Goal: Obtain resource: Download file/media

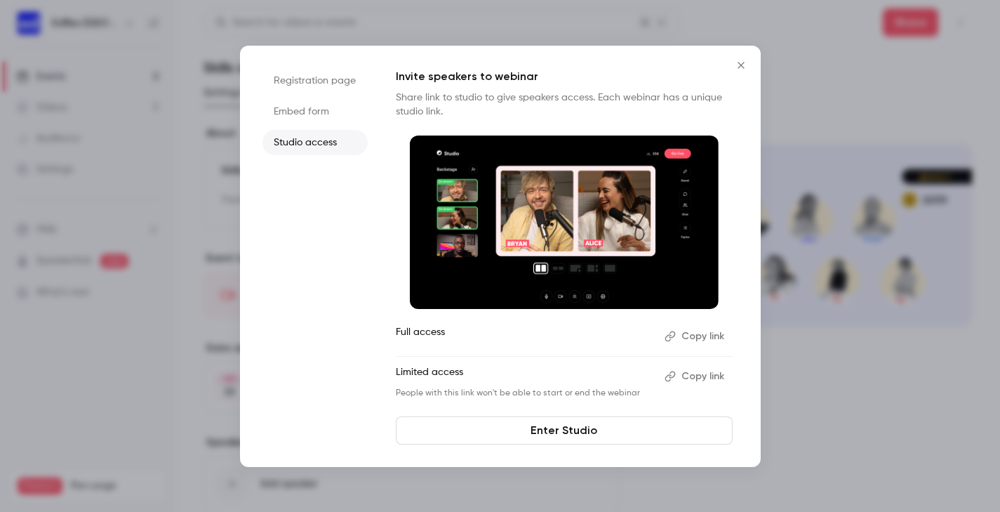
click at [747, 67] on icon "Close" at bounding box center [741, 65] width 17 height 11
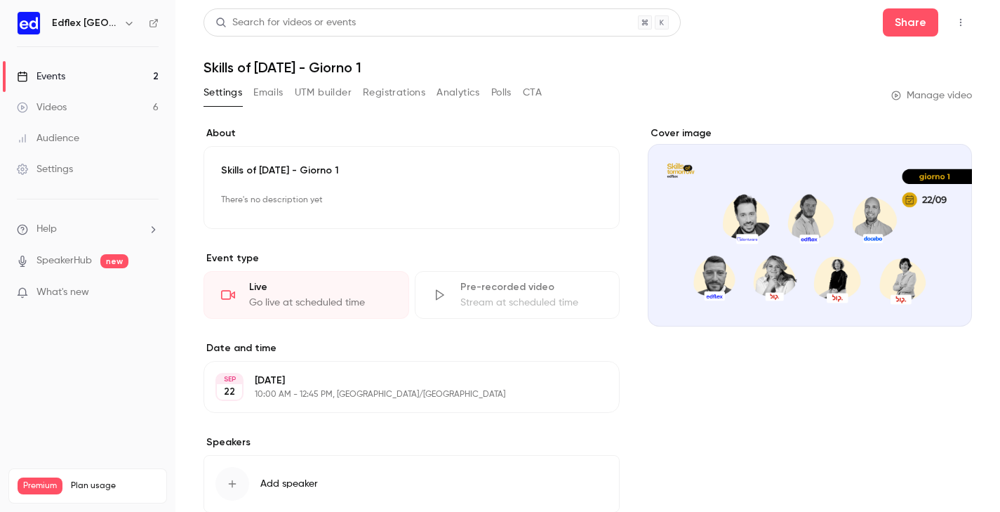
click at [394, 95] on button "Registrations" at bounding box center [394, 92] width 62 height 22
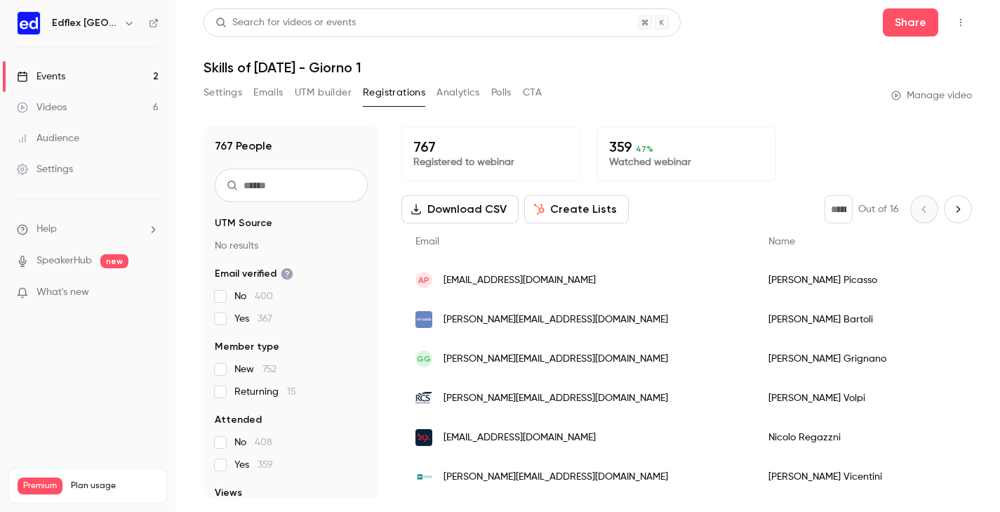
click at [460, 93] on button "Analytics" at bounding box center [459, 92] width 44 height 22
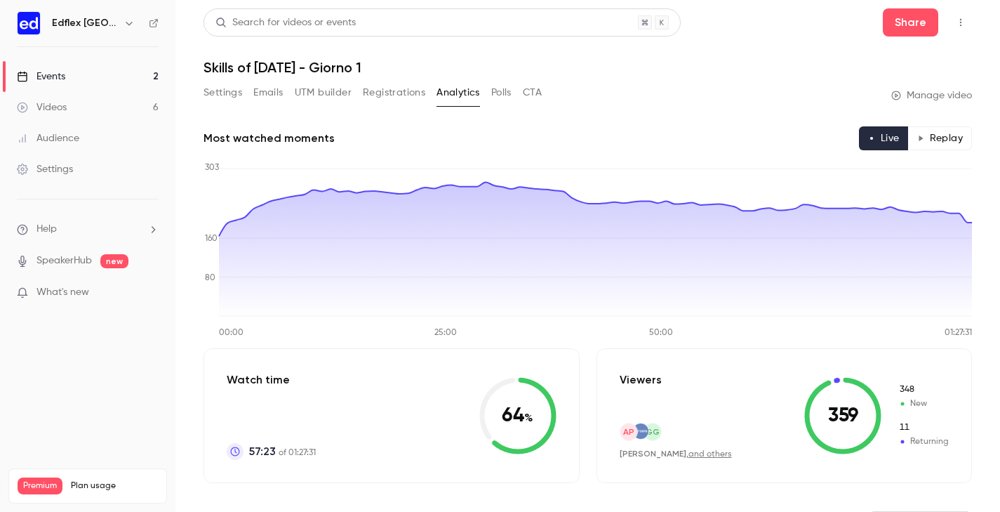
click at [533, 86] on button "CTA" at bounding box center [532, 92] width 19 height 22
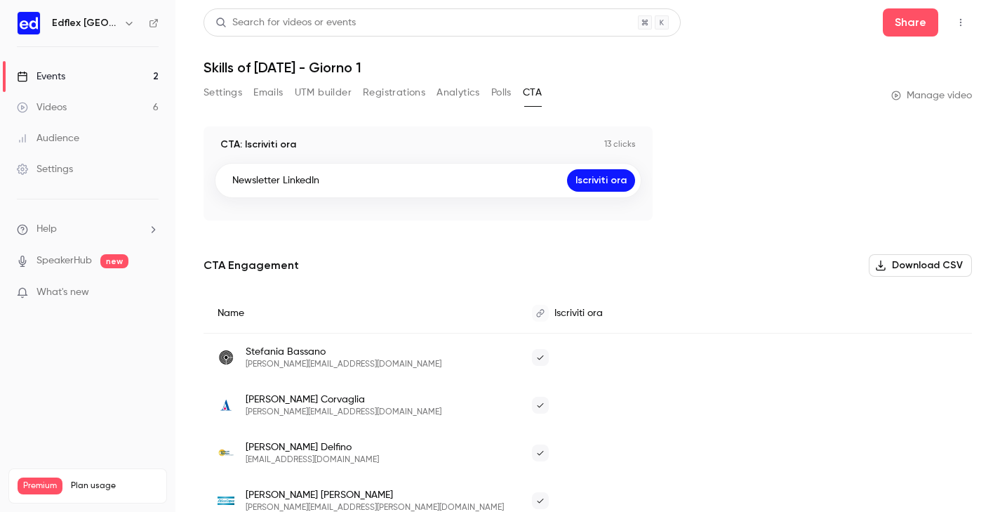
click at [100, 114] on link "Videos 6" at bounding box center [87, 107] width 175 height 31
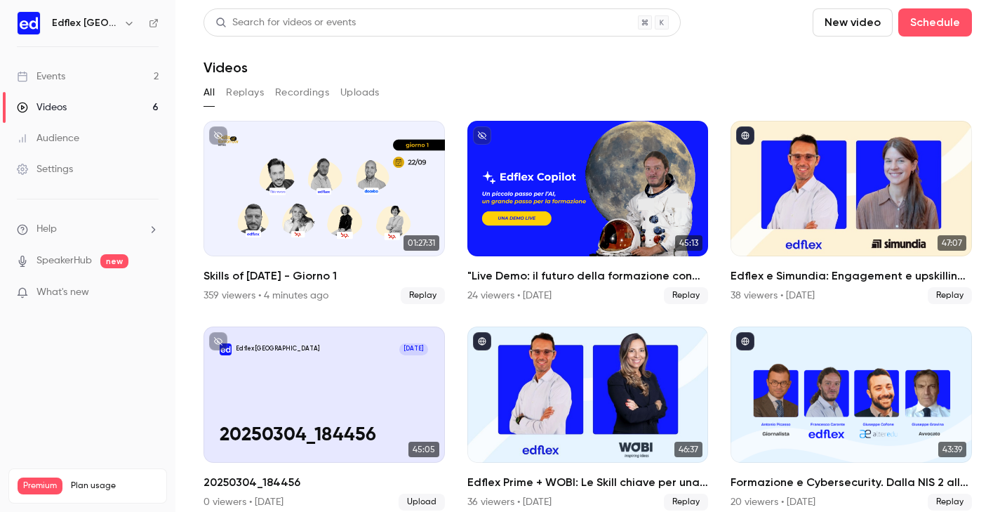
click at [119, 82] on link "Events 2" at bounding box center [87, 76] width 175 height 31
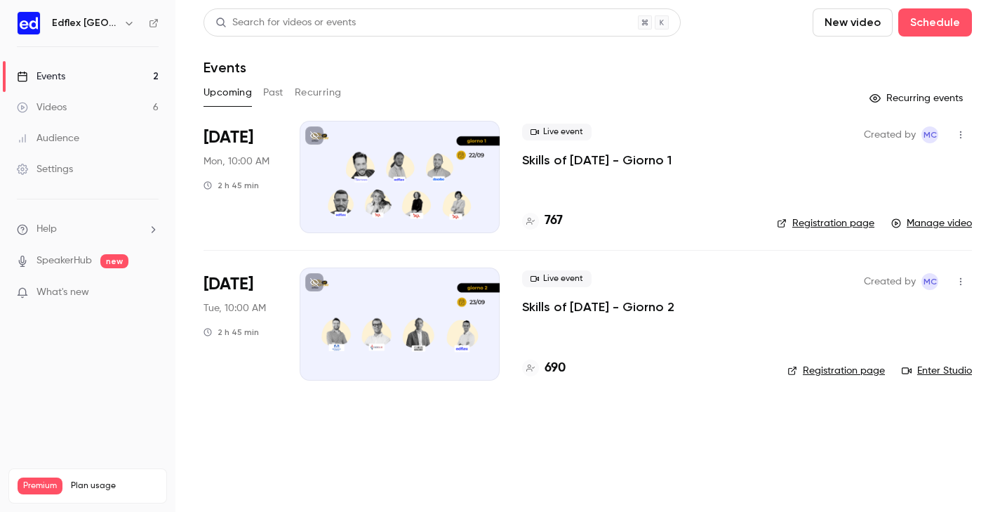
click at [63, 109] on div "Videos" at bounding box center [42, 107] width 50 height 14
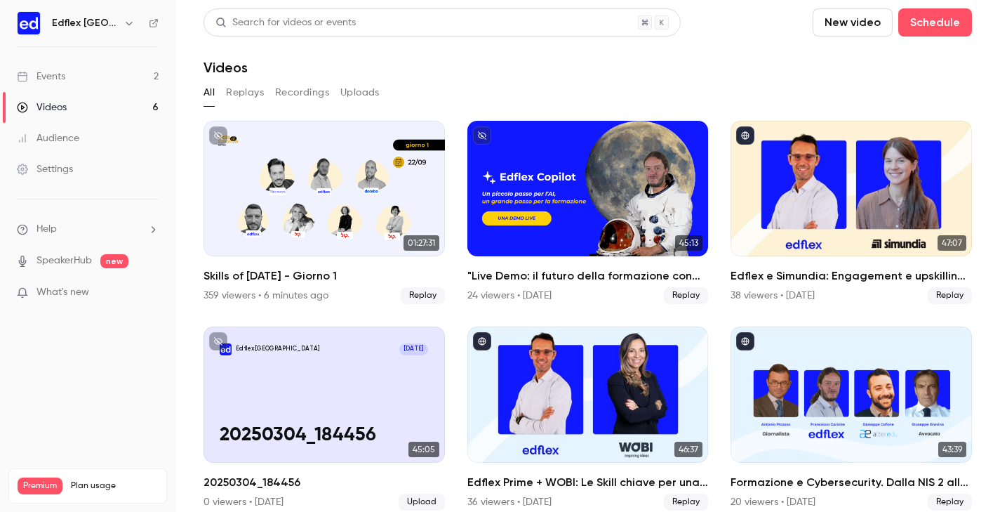
click at [56, 77] on div "Events" at bounding box center [41, 76] width 48 height 14
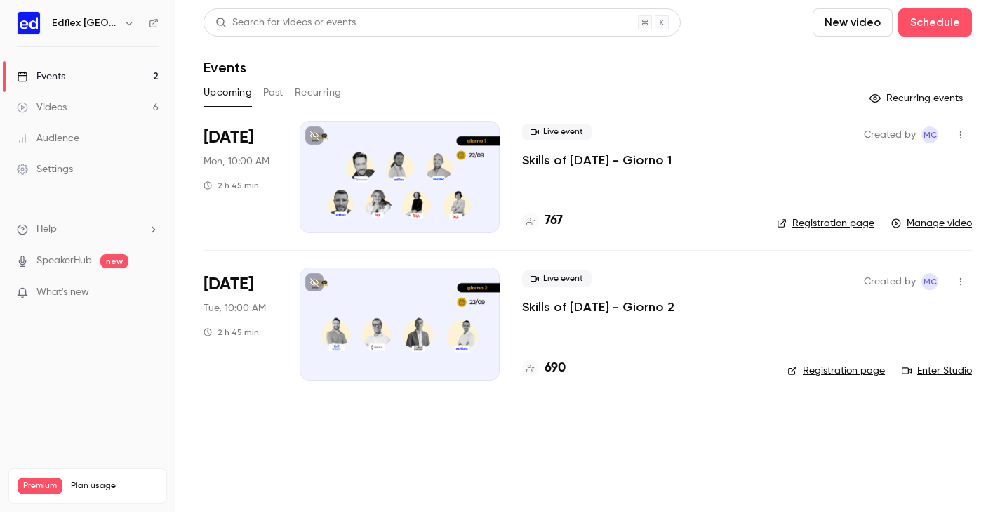
click at [397, 190] on div at bounding box center [400, 177] width 200 height 112
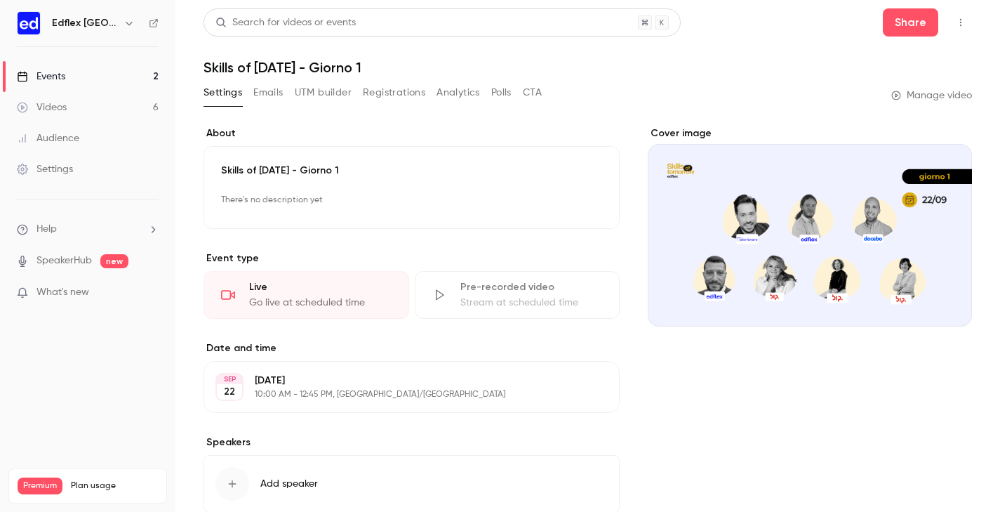
click at [406, 92] on button "Registrations" at bounding box center [394, 92] width 62 height 22
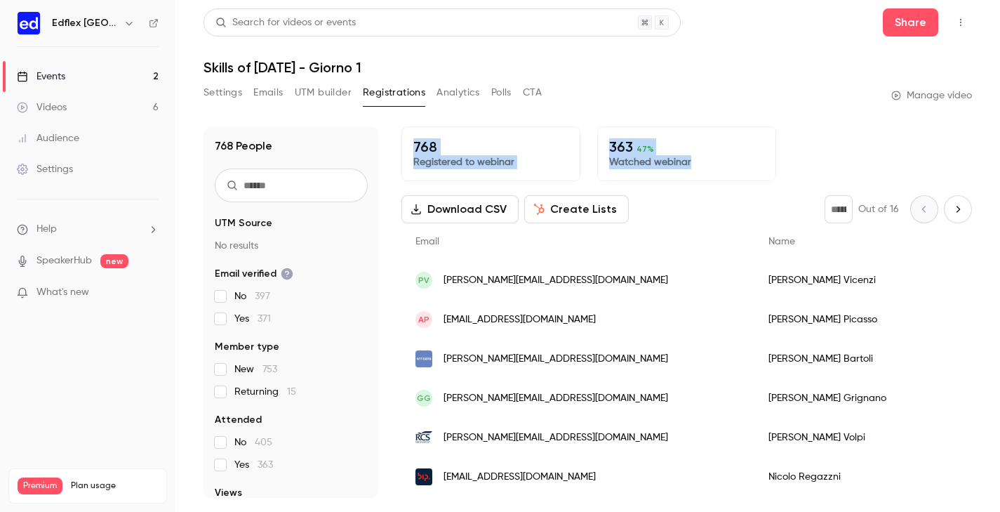
drag, startPoint x: 702, startPoint y: 163, endPoint x: 409, endPoint y: 140, distance: 293.6
click at [409, 140] on div "768 Registered to webinar 363 47 % Watched webinar" at bounding box center [686, 153] width 571 height 55
click at [387, 123] on div "768 People UTM Source No results Email verified No 397 Yes 371 Member type New …" at bounding box center [588, 303] width 769 height 388
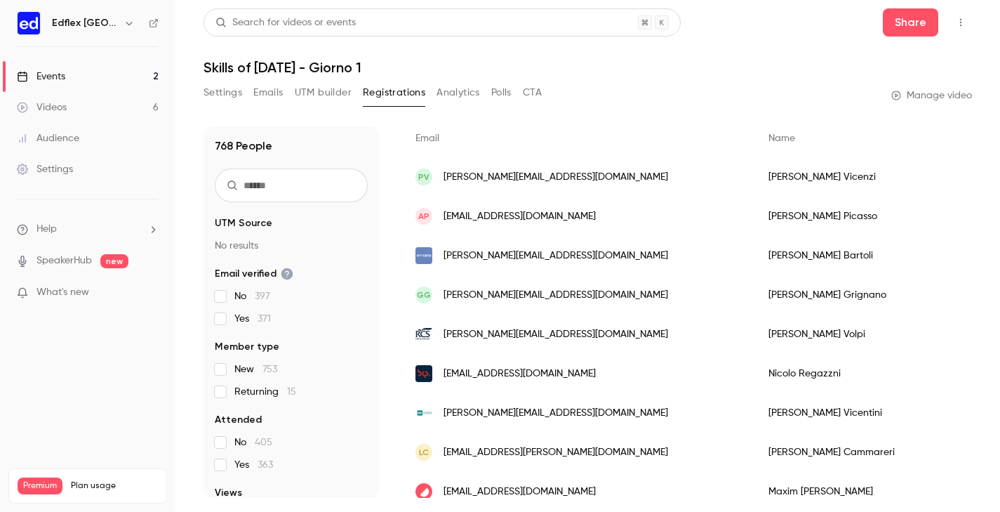
scroll to position [110, 0]
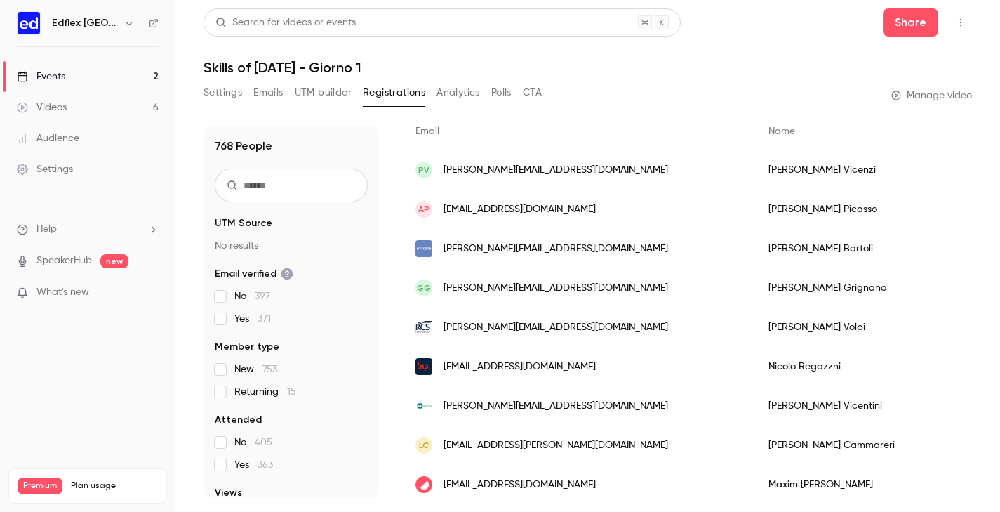
click at [473, 91] on button "Analytics" at bounding box center [459, 92] width 44 height 22
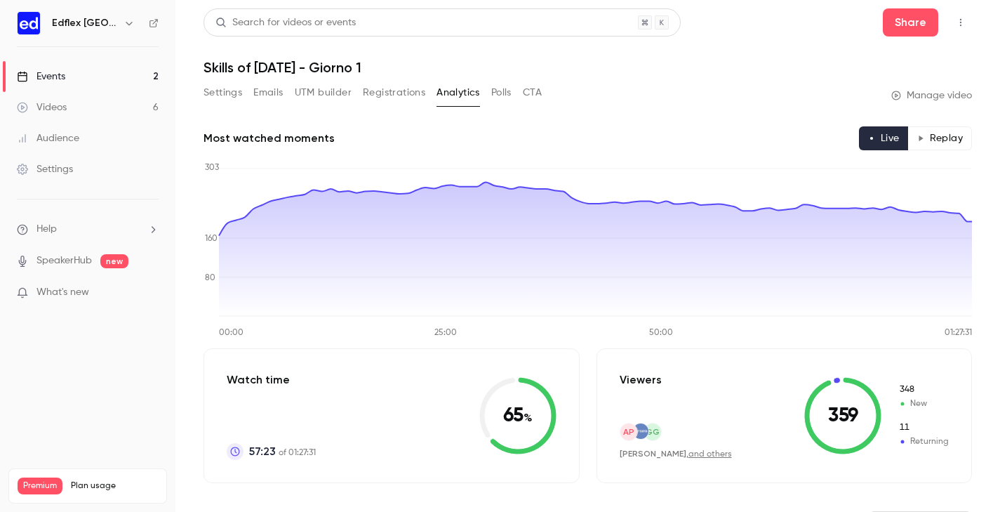
click at [268, 89] on button "Emails" at bounding box center [267, 92] width 29 height 22
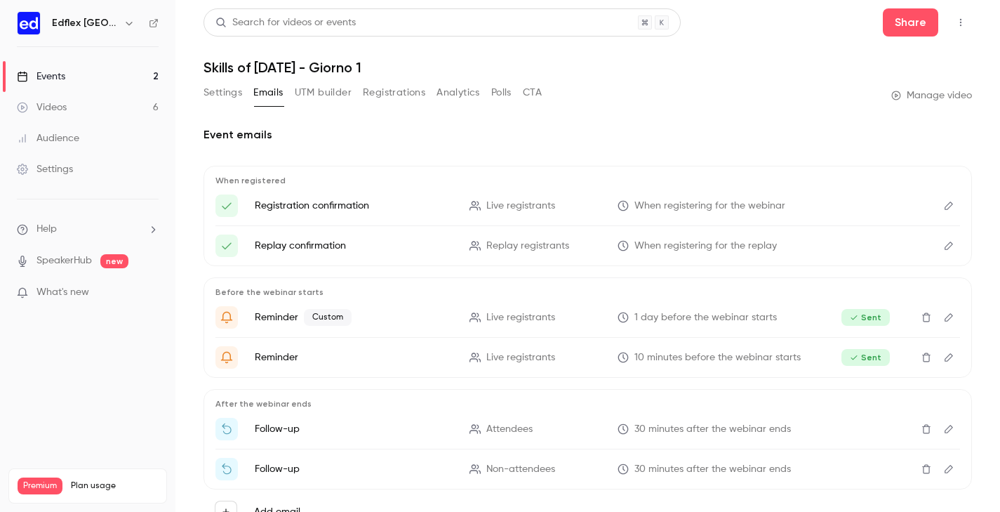
click at [338, 95] on button "UTM builder" at bounding box center [323, 92] width 57 height 22
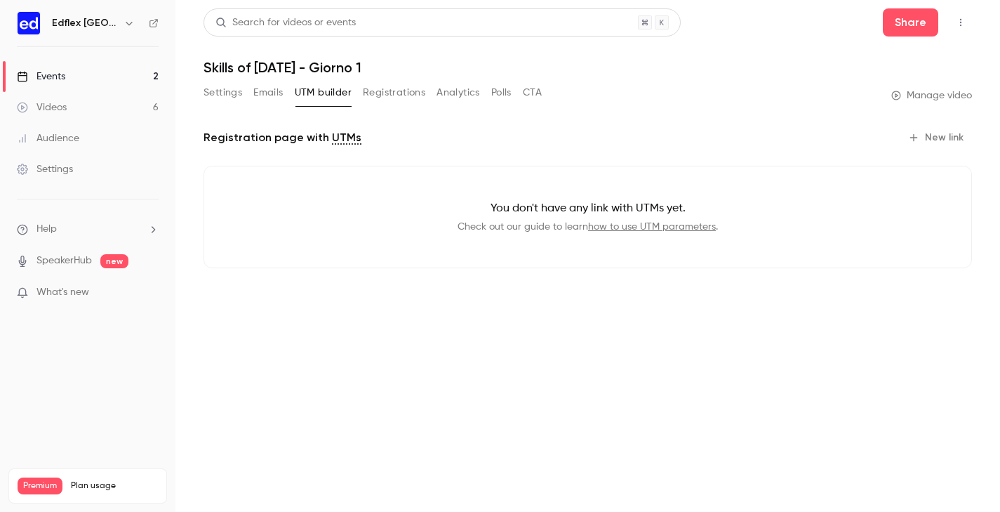
click at [380, 94] on button "Registrations" at bounding box center [394, 92] width 62 height 22
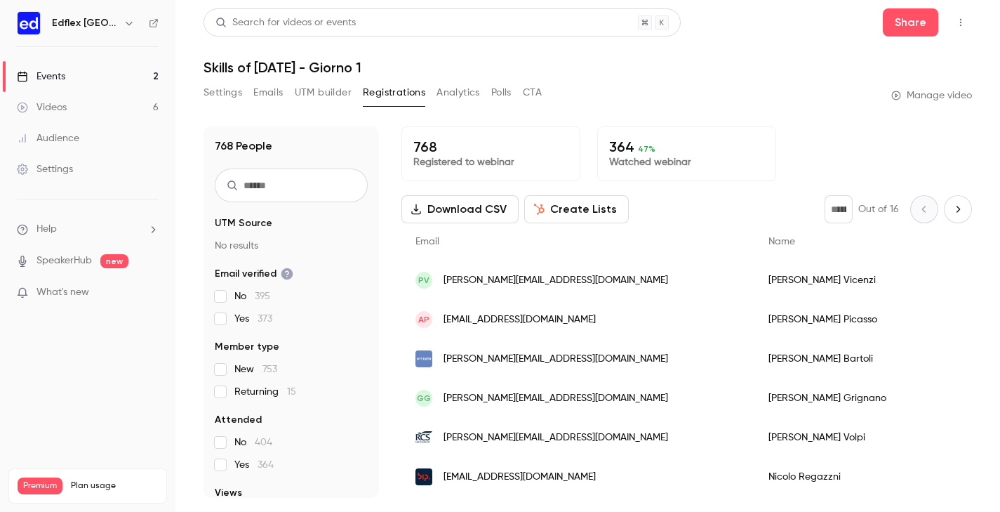
click at [318, 96] on button "UTM builder" at bounding box center [323, 92] width 57 height 22
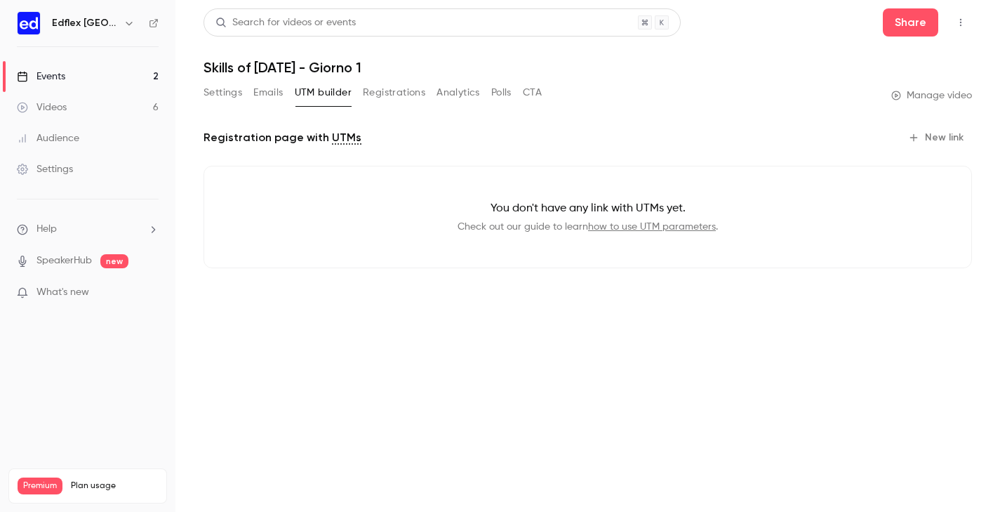
click at [392, 95] on button "Registrations" at bounding box center [394, 92] width 62 height 22
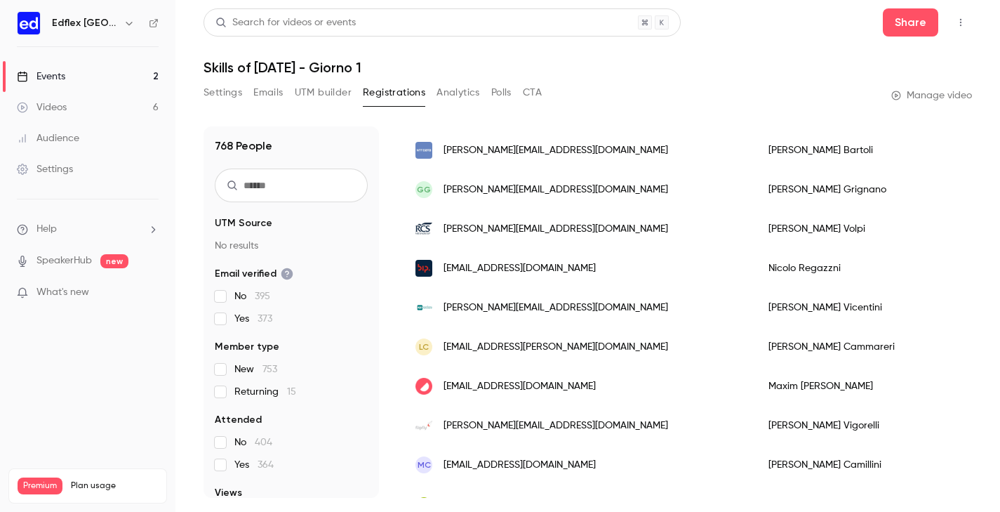
click at [458, 102] on button "Analytics" at bounding box center [459, 92] width 44 height 22
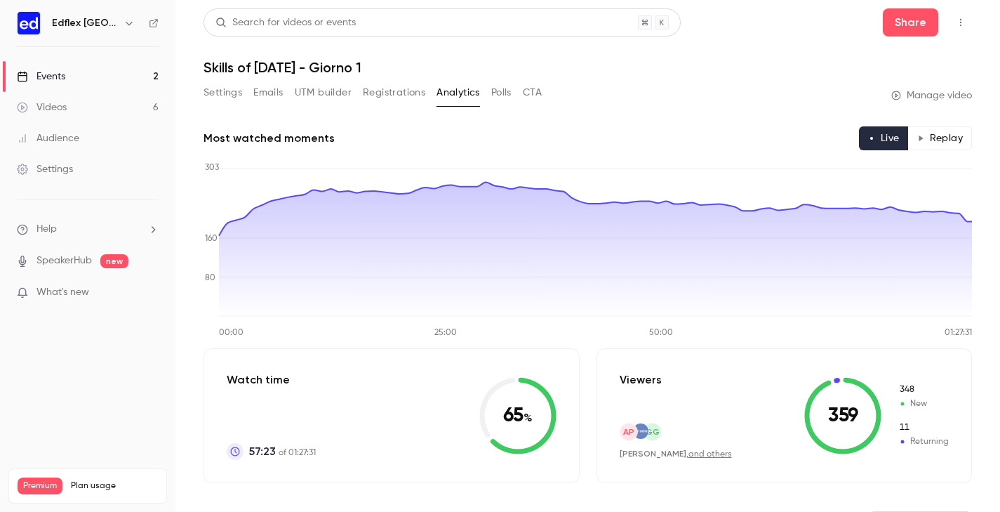
click at [384, 96] on button "Registrations" at bounding box center [394, 92] width 62 height 22
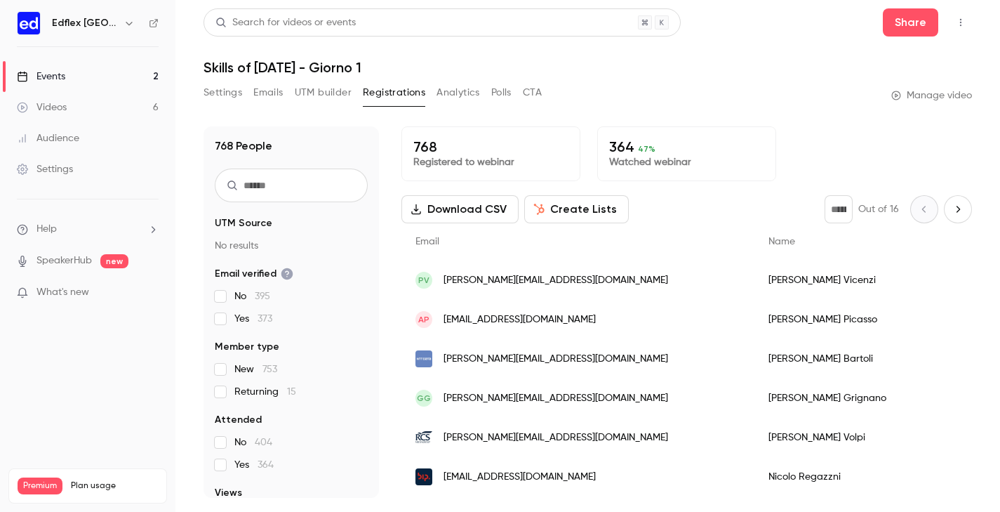
click at [467, 95] on button "Analytics" at bounding box center [459, 92] width 44 height 22
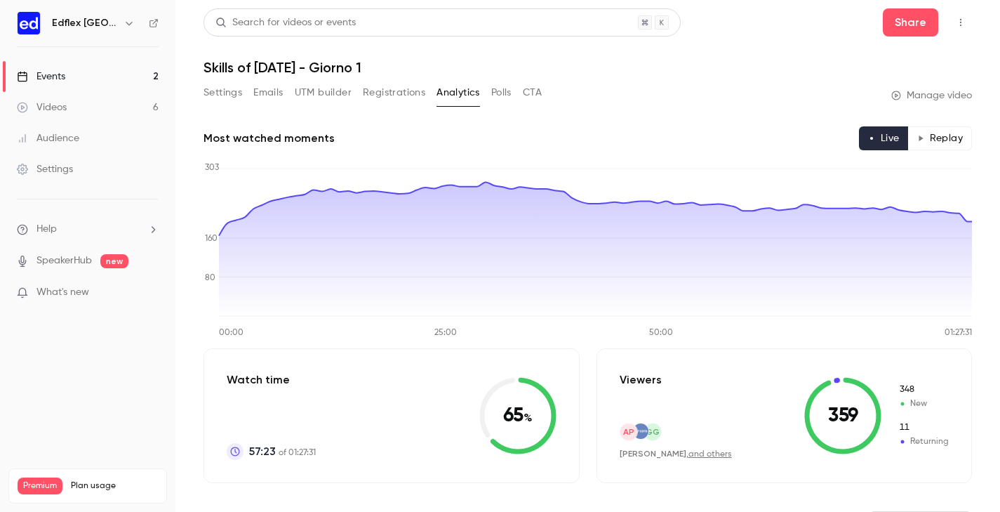
click at [409, 94] on button "Registrations" at bounding box center [394, 92] width 62 height 22
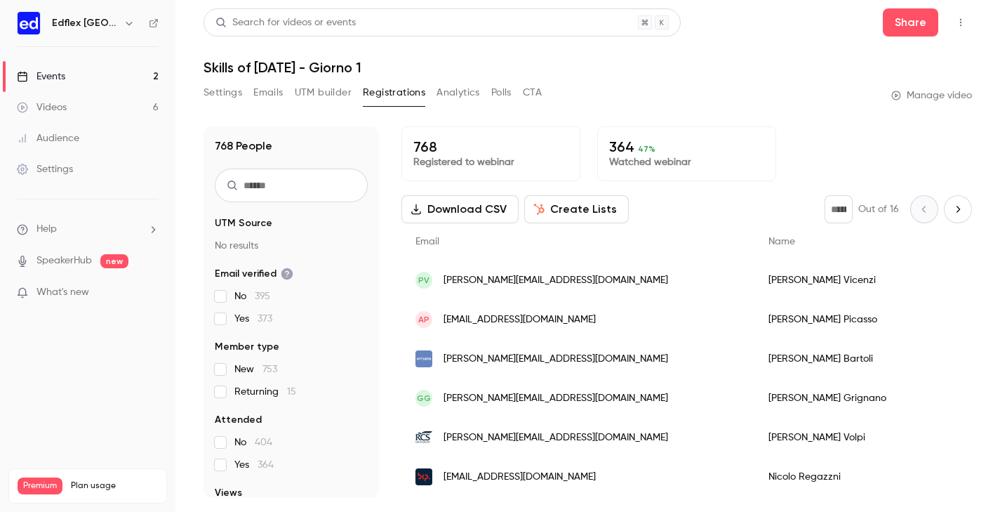
click at [418, 90] on button "Registrations" at bounding box center [394, 92] width 62 height 22
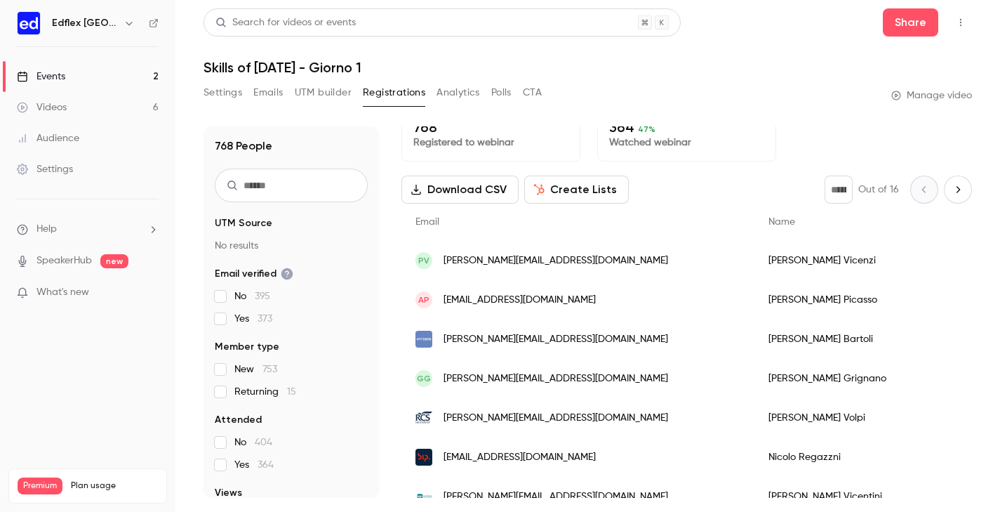
scroll to position [4, 0]
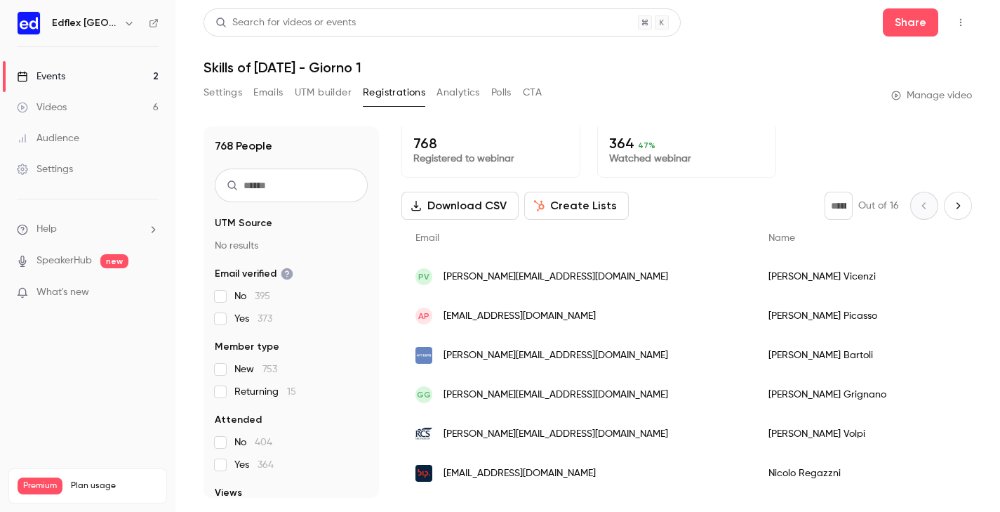
click at [465, 88] on button "Analytics" at bounding box center [459, 92] width 44 height 22
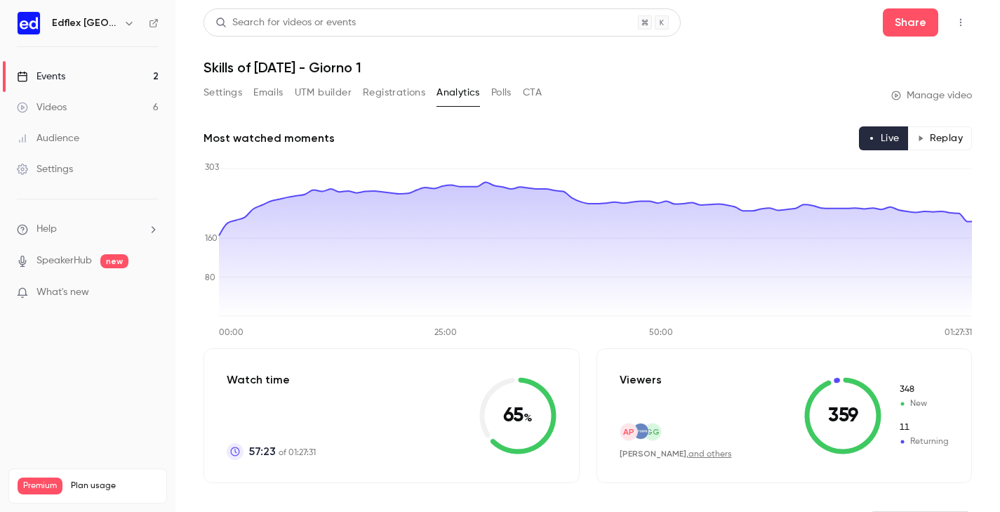
click at [387, 95] on button "Registrations" at bounding box center [394, 92] width 62 height 22
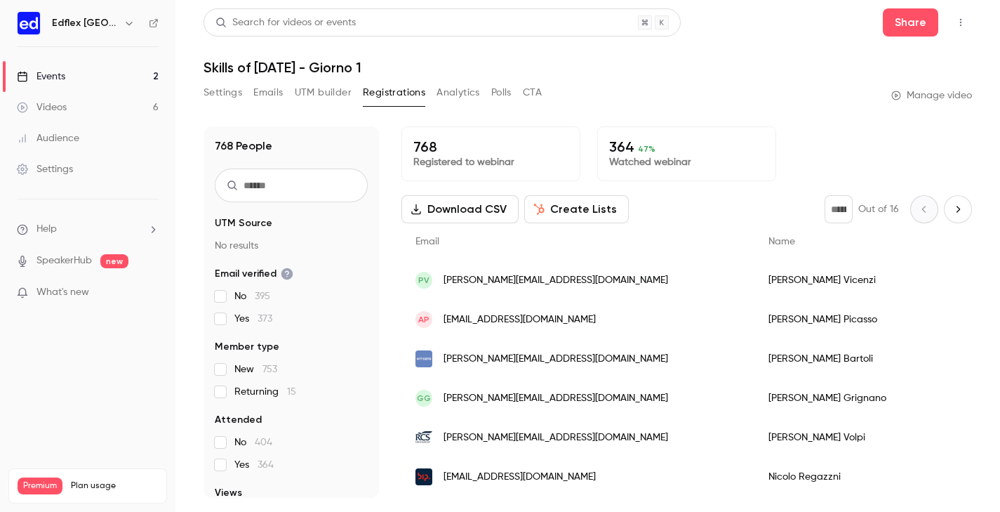
click at [53, 77] on div "Events" at bounding box center [41, 76] width 48 height 14
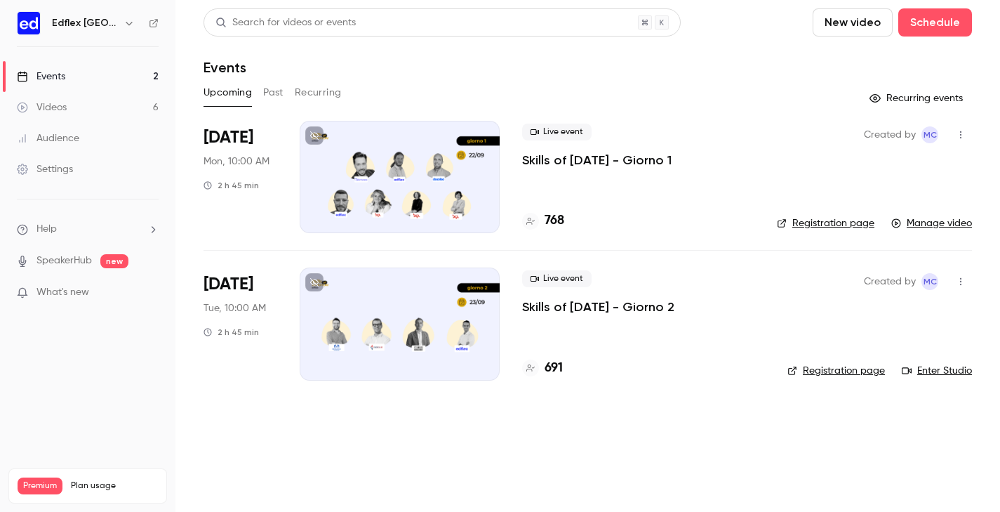
click at [588, 161] on p "Skills of [DATE] - Giorno 1" at bounding box center [597, 160] width 150 height 17
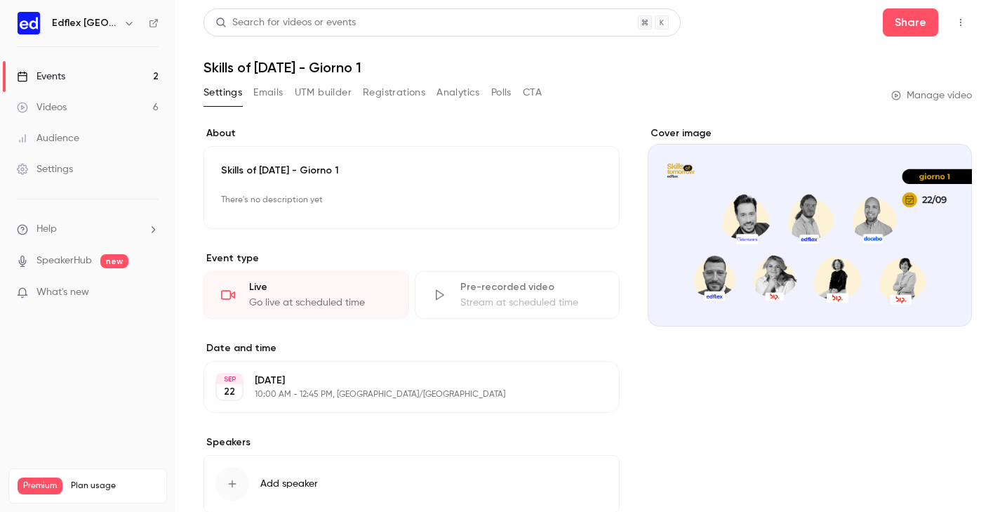
click at [426, 93] on div "Settings Emails UTM builder Registrations Analytics Polls CTA" at bounding box center [373, 92] width 338 height 22
click at [409, 93] on button "Registrations" at bounding box center [394, 92] width 62 height 22
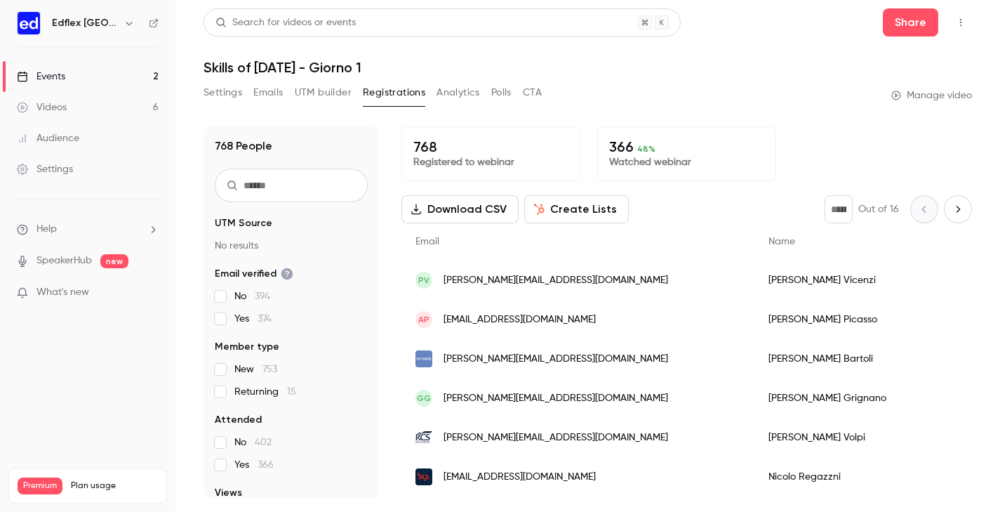
click at [456, 89] on button "Analytics" at bounding box center [459, 92] width 44 height 22
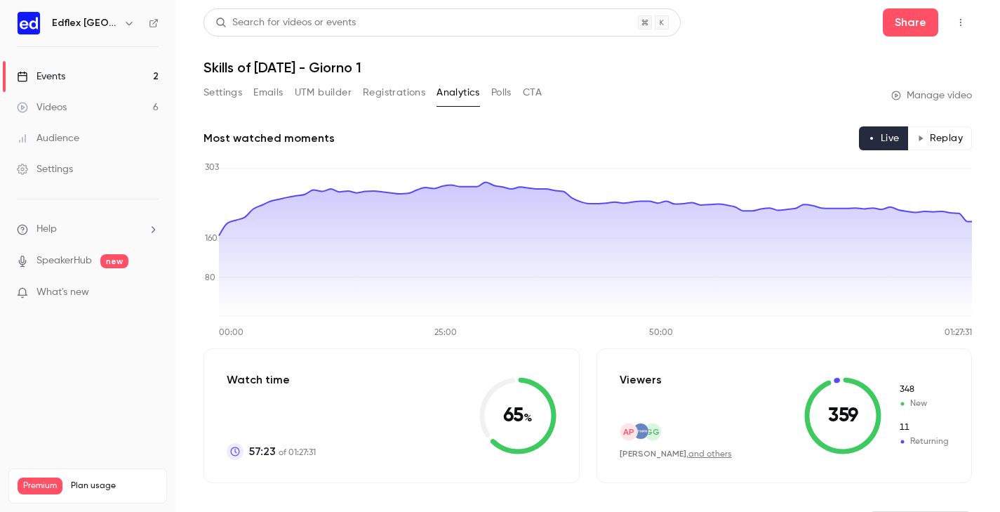
click at [218, 100] on button "Settings" at bounding box center [223, 92] width 39 height 22
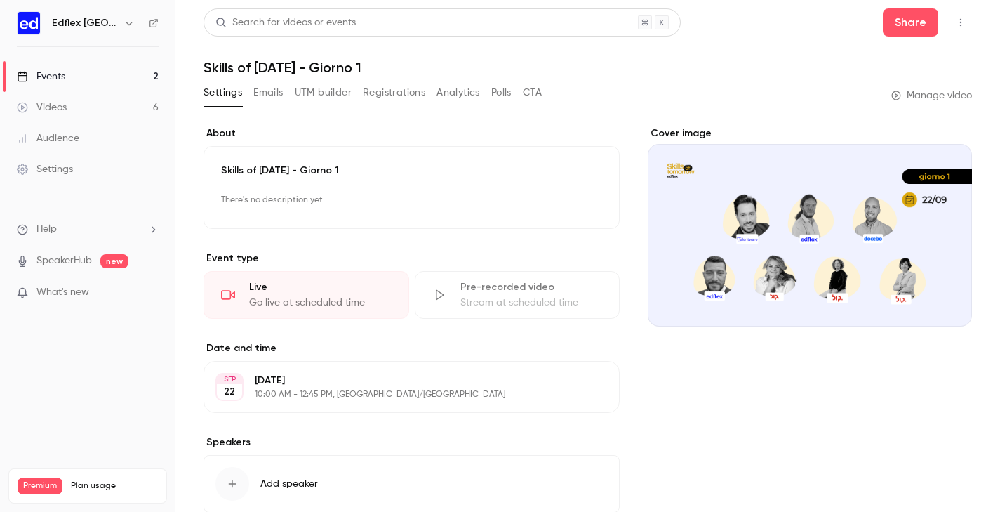
click at [903, 95] on link "Manage video" at bounding box center [931, 95] width 81 height 14
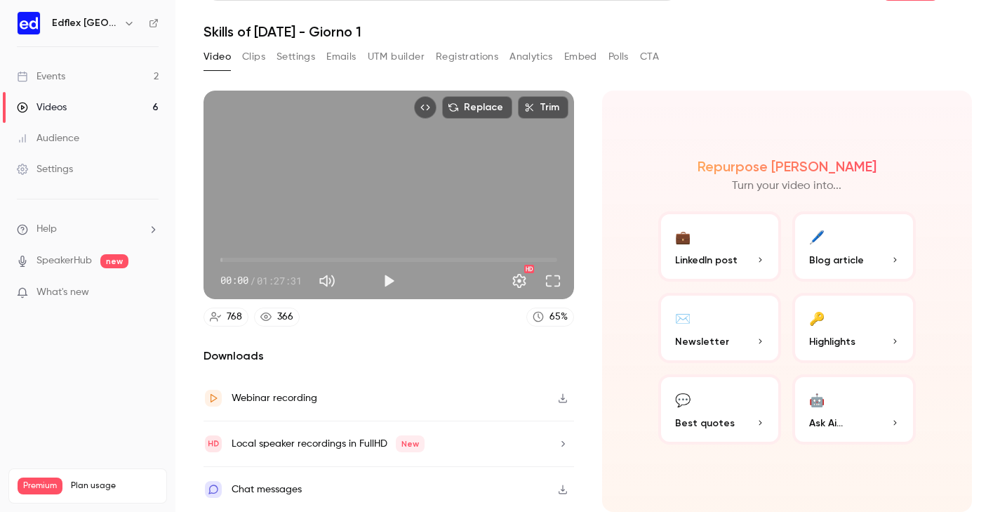
click at [849, 305] on button "🔑 Highlights" at bounding box center [854, 328] width 124 height 70
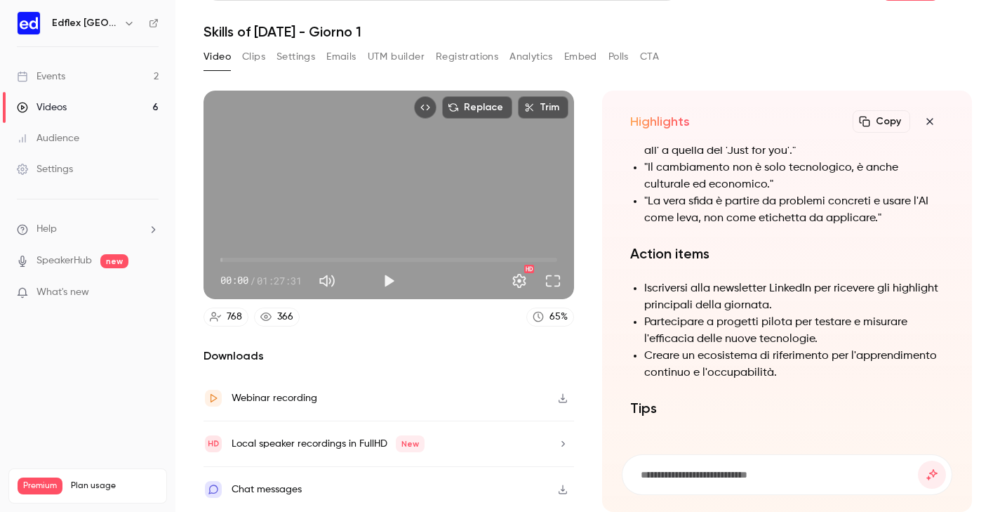
scroll to position [-156, 0]
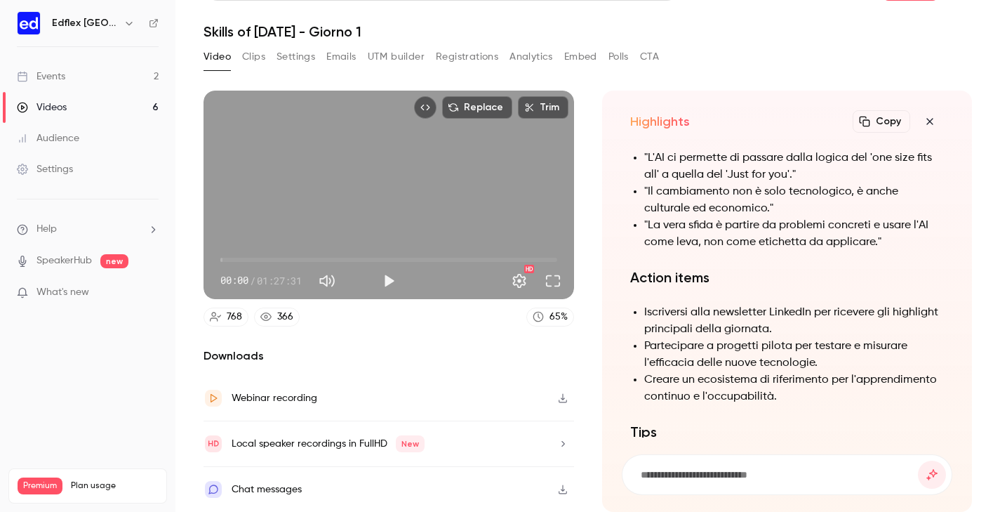
click at [926, 107] on button "button" at bounding box center [930, 121] width 28 height 28
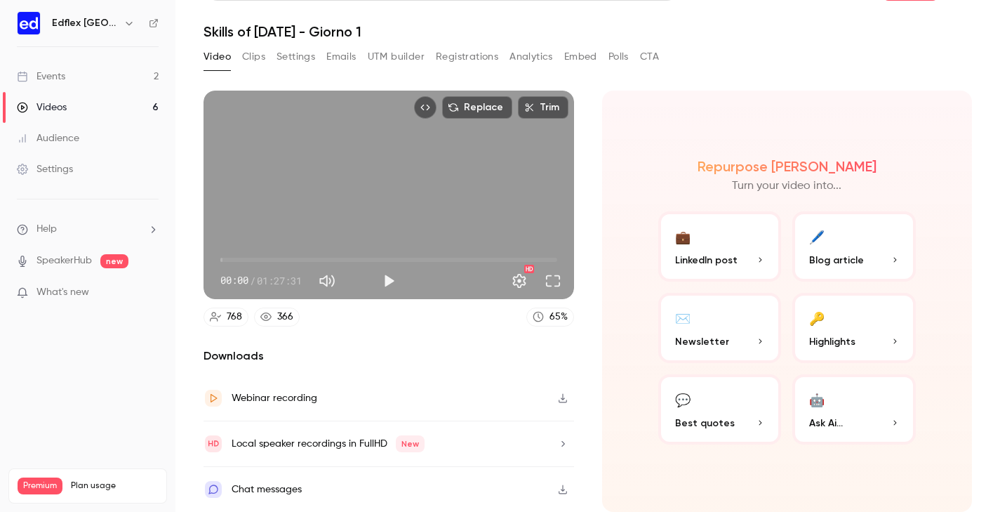
click at [367, 251] on span "00:00" at bounding box center [388, 259] width 337 height 22
click at [423, 248] on span "38:08" at bounding box center [388, 259] width 337 height 22
type input "****"
click at [512, 248] on span "01:15:45" at bounding box center [388, 259] width 337 height 22
click at [876, 334] on p "Highlights" at bounding box center [854, 341] width 90 height 15
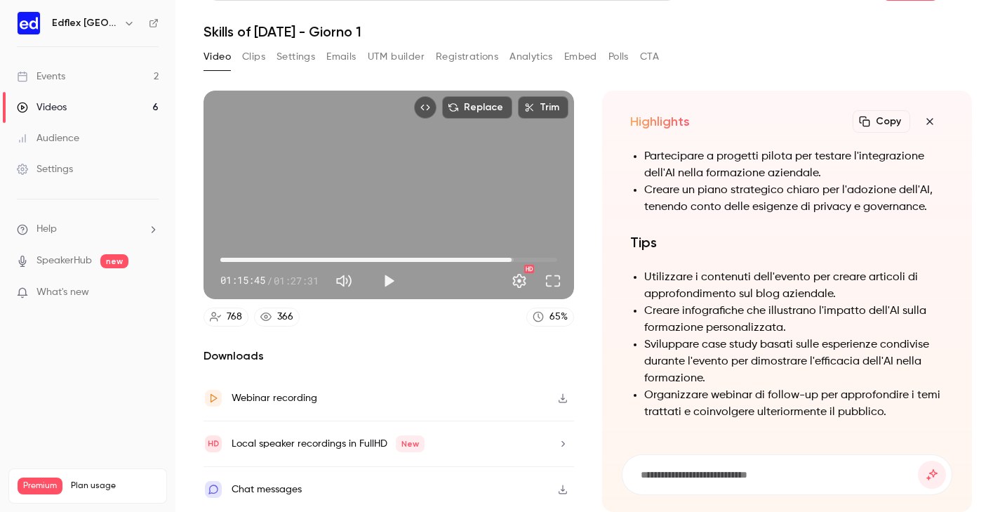
scroll to position [0, 0]
click at [716, 467] on input at bounding box center [778, 474] width 279 height 15
type input "*"
click at [642, 467] on input "**********" at bounding box center [778, 474] width 279 height 15
click at [891, 467] on input "**********" at bounding box center [778, 474] width 279 height 15
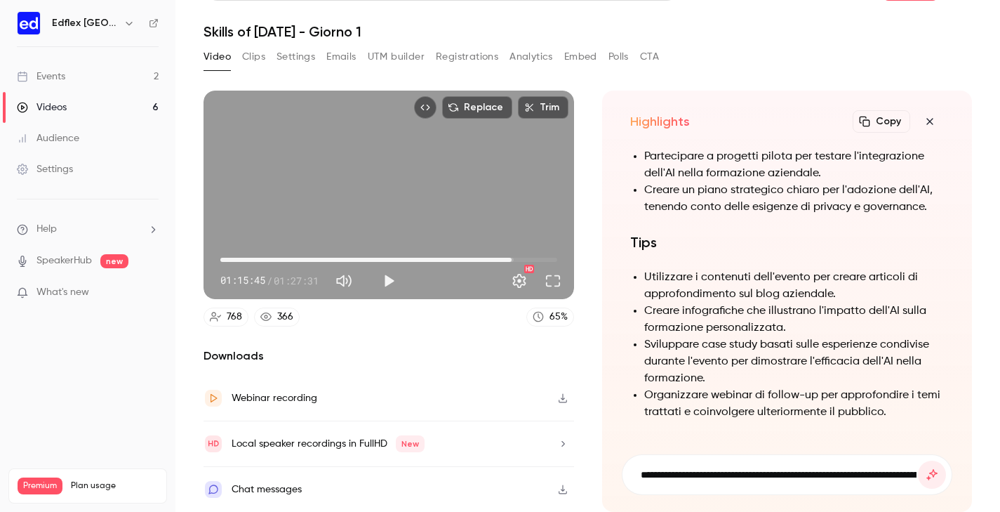
click at [891, 467] on input "**********" at bounding box center [778, 474] width 279 height 15
type input "**********"
click at [932, 461] on button "submit" at bounding box center [932, 474] width 28 height 28
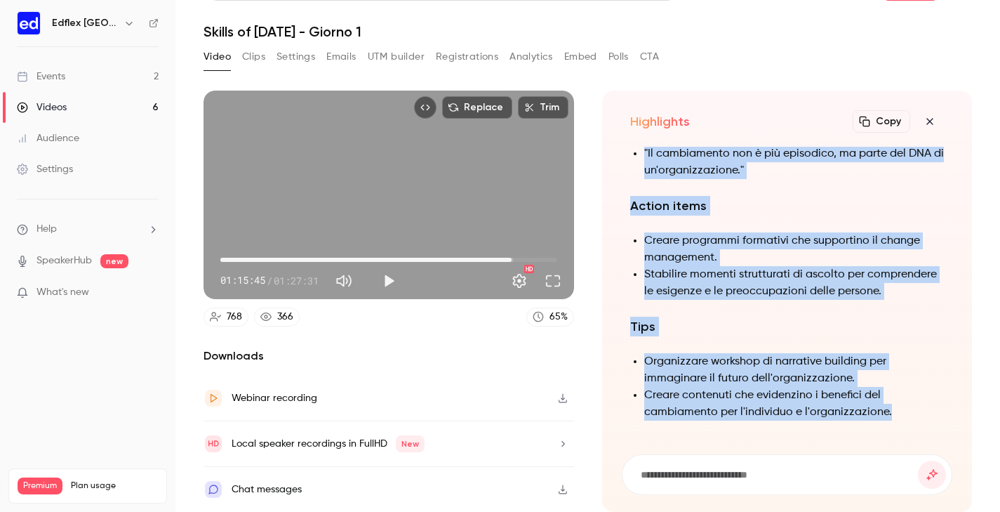
drag, startPoint x: 630, startPoint y: 215, endPoint x: 905, endPoint y: 404, distance: 334.7
copy div "Loremip 5: Dolors Ametconsec Adipisc El seddoei tempori ut l etdoloremag ali en…"
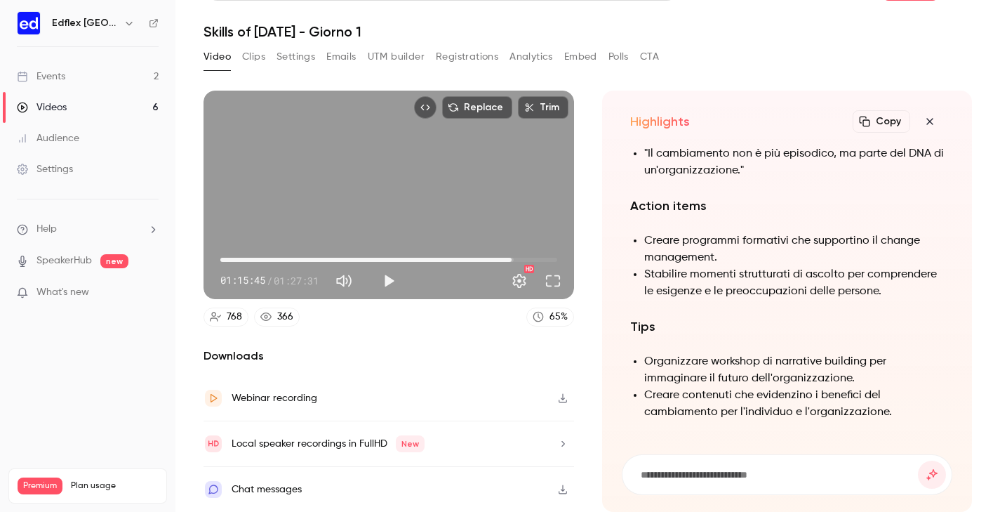
click at [921, 50] on div "Video Clips Settings Emails UTM builder Registrations Analytics Embed Polls CTA" at bounding box center [588, 60] width 769 height 28
click at [101, 77] on link "Events 2" at bounding box center [87, 76] width 175 height 31
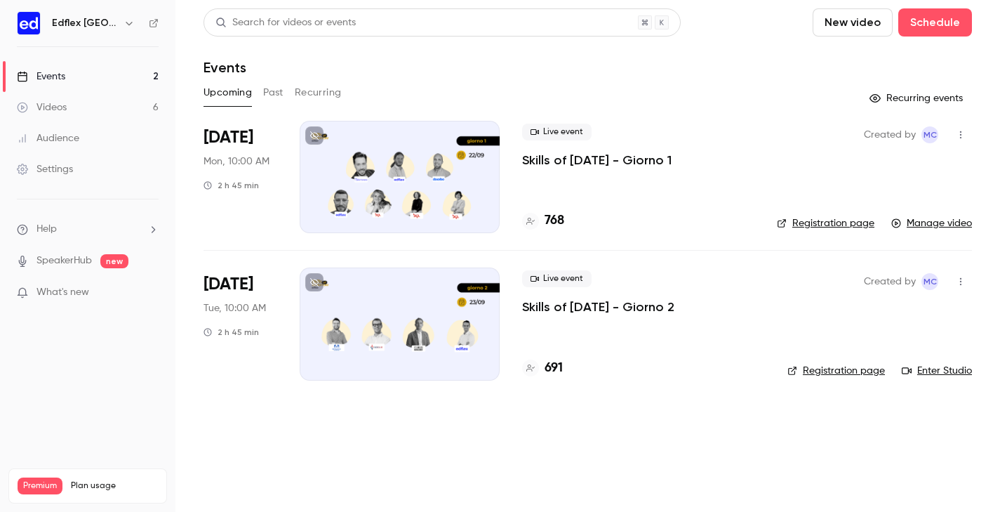
click at [276, 91] on button "Past" at bounding box center [273, 92] width 20 height 22
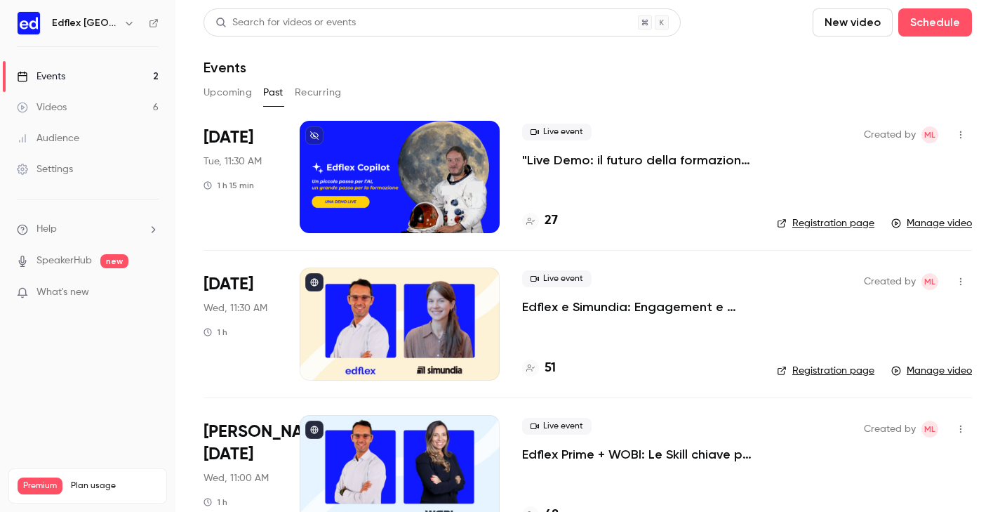
click at [323, 94] on button "Recurring" at bounding box center [318, 92] width 47 height 22
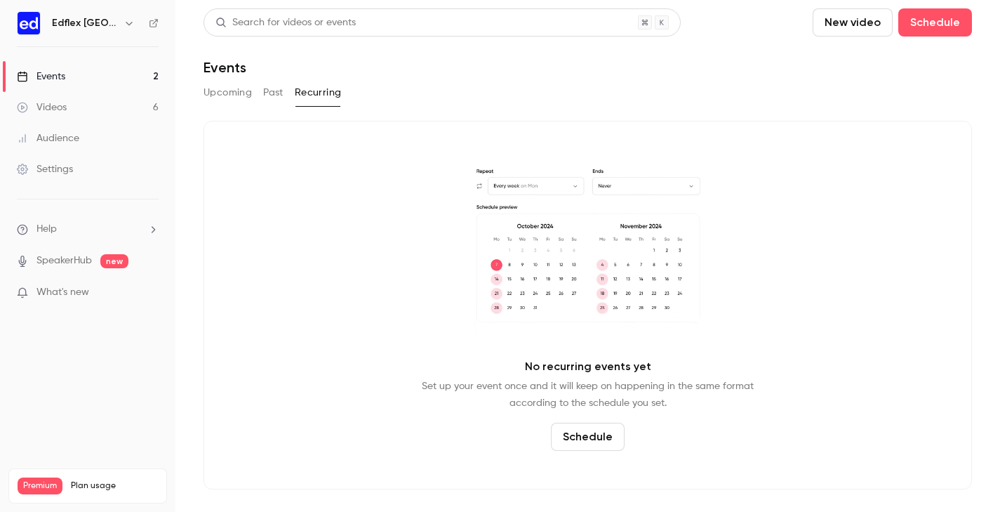
click at [239, 93] on button "Upcoming" at bounding box center [228, 92] width 48 height 22
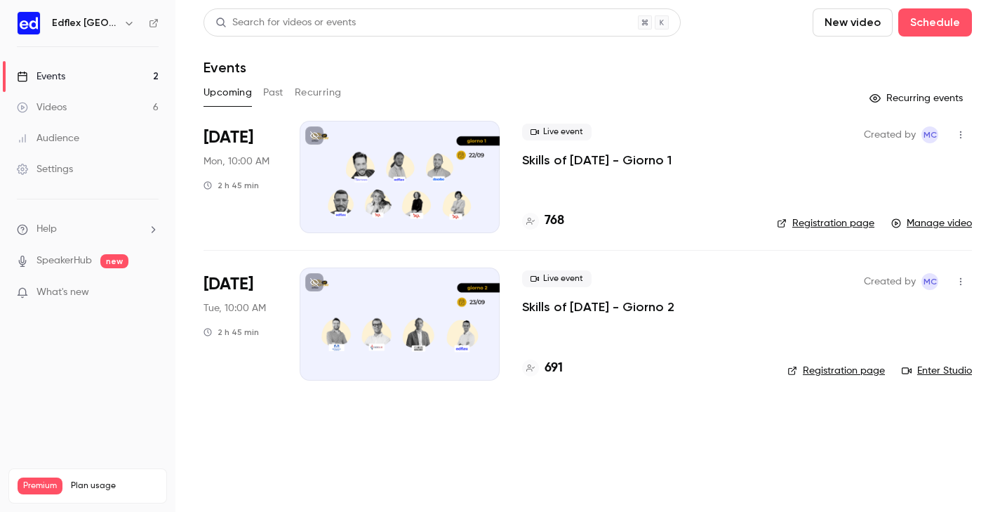
click at [281, 97] on button "Past" at bounding box center [273, 92] width 20 height 22
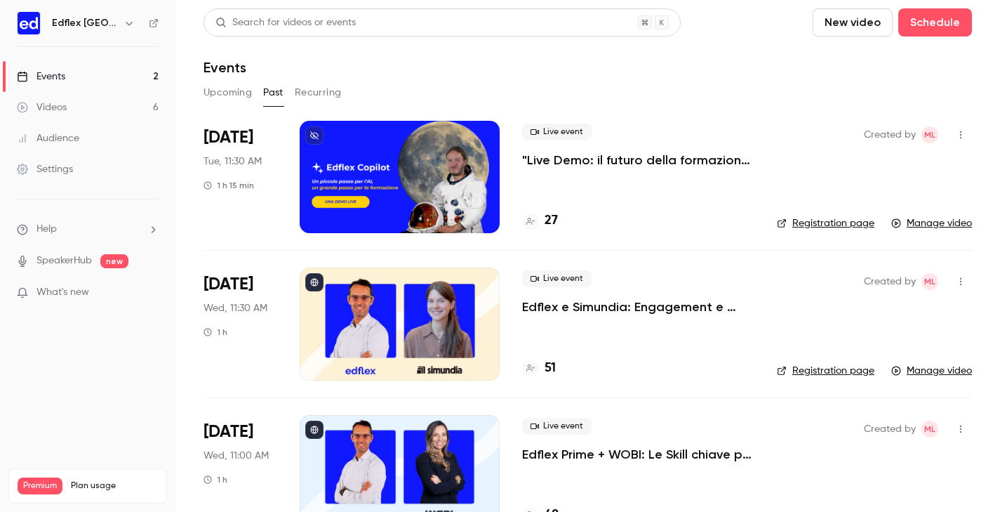
click at [230, 88] on button "Upcoming" at bounding box center [228, 92] width 48 height 22
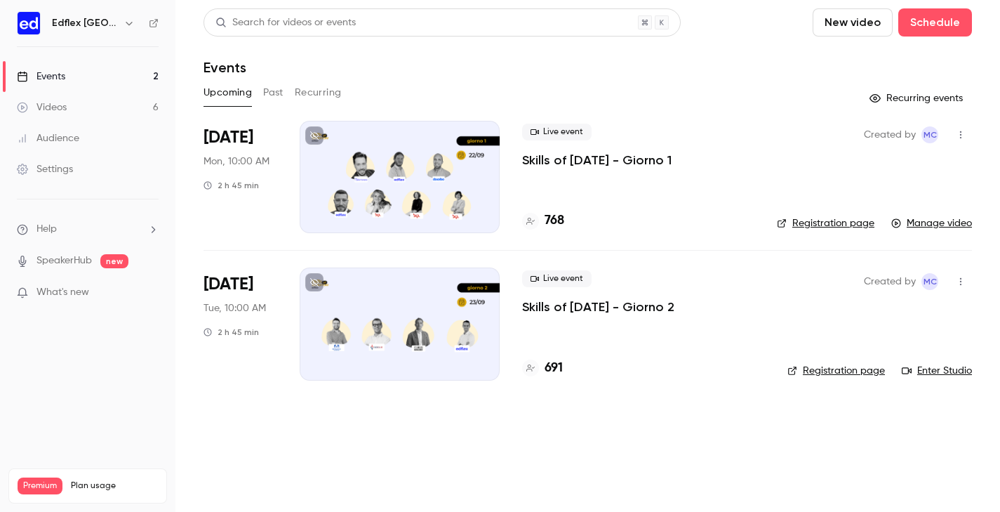
click at [48, 107] on div "Videos" at bounding box center [42, 107] width 50 height 14
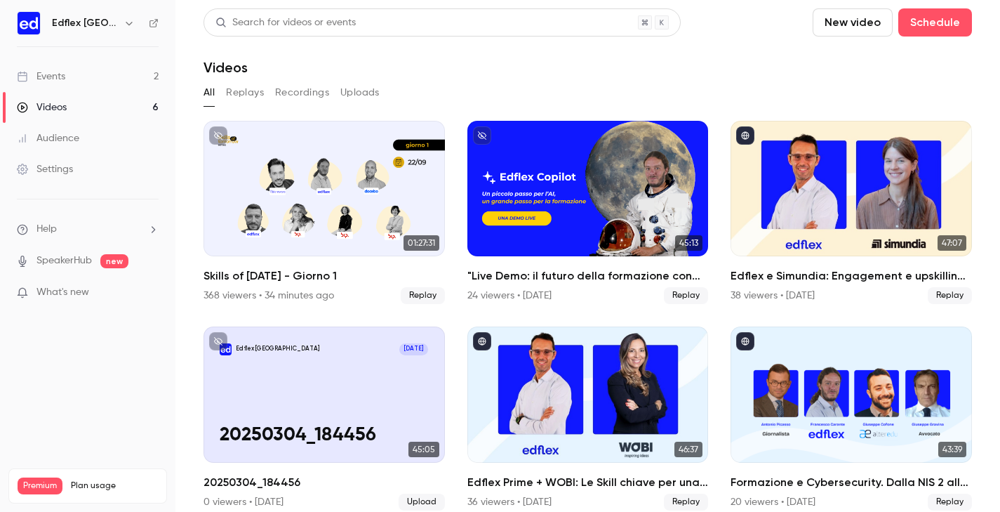
click at [75, 78] on link "Events 2" at bounding box center [87, 76] width 175 height 31
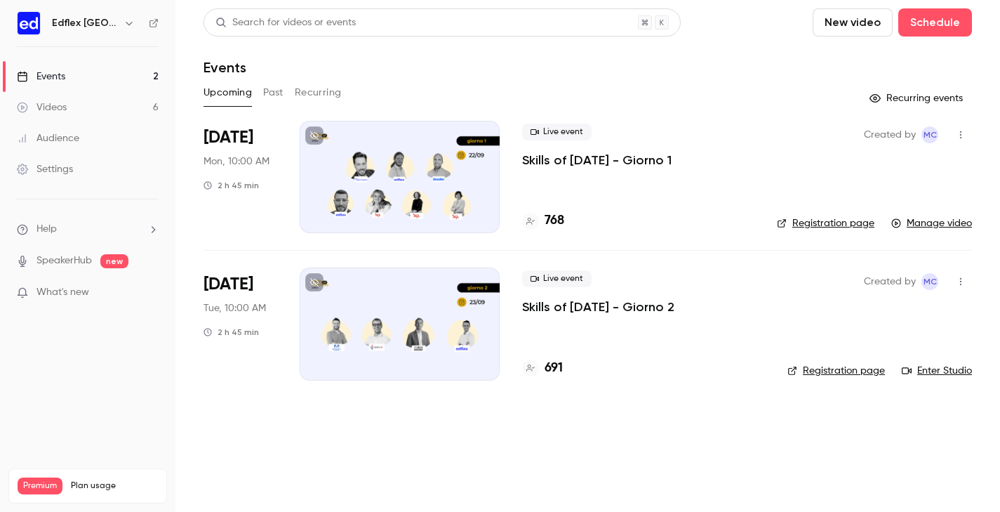
click at [588, 164] on p "Skills of [DATE] - Giorno 1" at bounding box center [597, 160] width 150 height 17
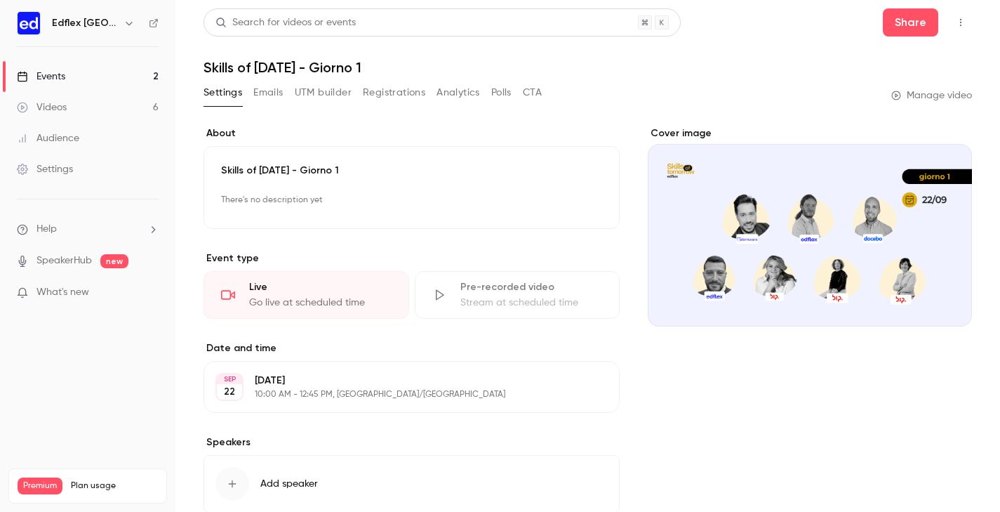
click at [393, 100] on button "Registrations" at bounding box center [394, 92] width 62 height 22
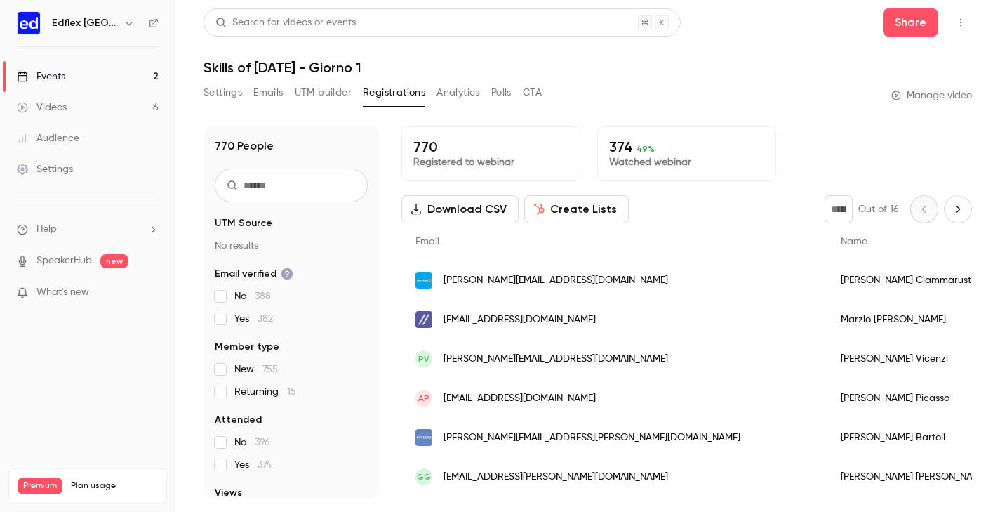
click at [437, 215] on button "Download CSV" at bounding box center [459, 209] width 117 height 28
click at [76, 70] on link "Events 2" at bounding box center [87, 76] width 175 height 31
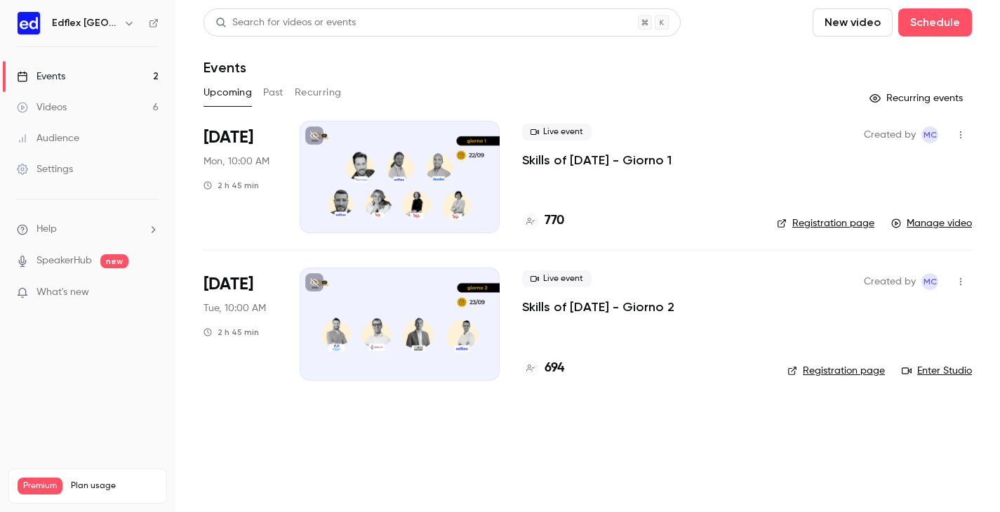
click at [279, 95] on button "Past" at bounding box center [273, 92] width 20 height 22
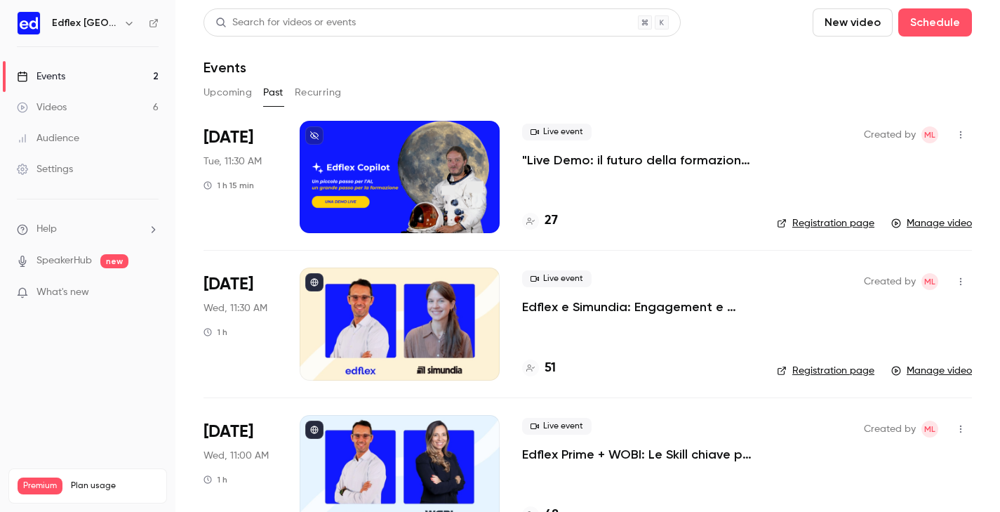
click at [317, 94] on button "Recurring" at bounding box center [318, 92] width 47 height 22
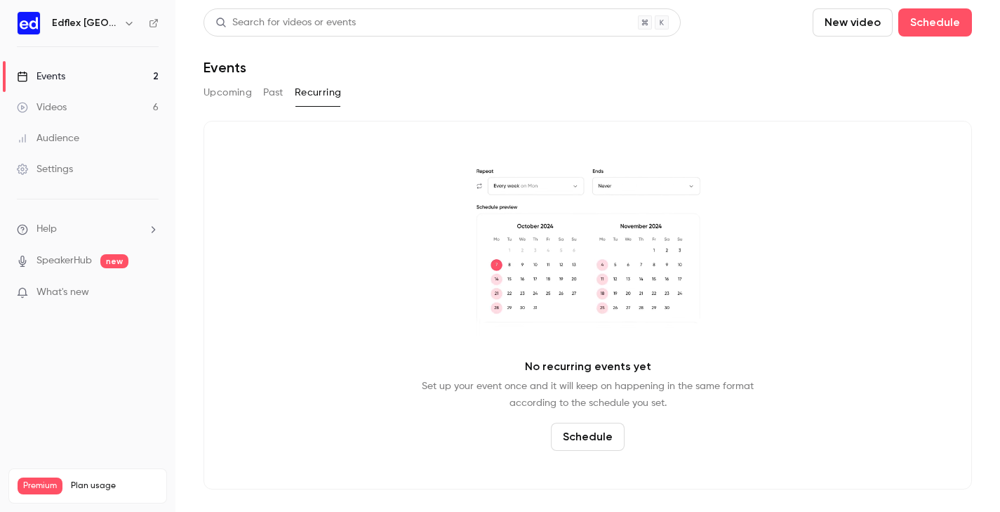
click at [223, 98] on button "Upcoming" at bounding box center [228, 92] width 48 height 22
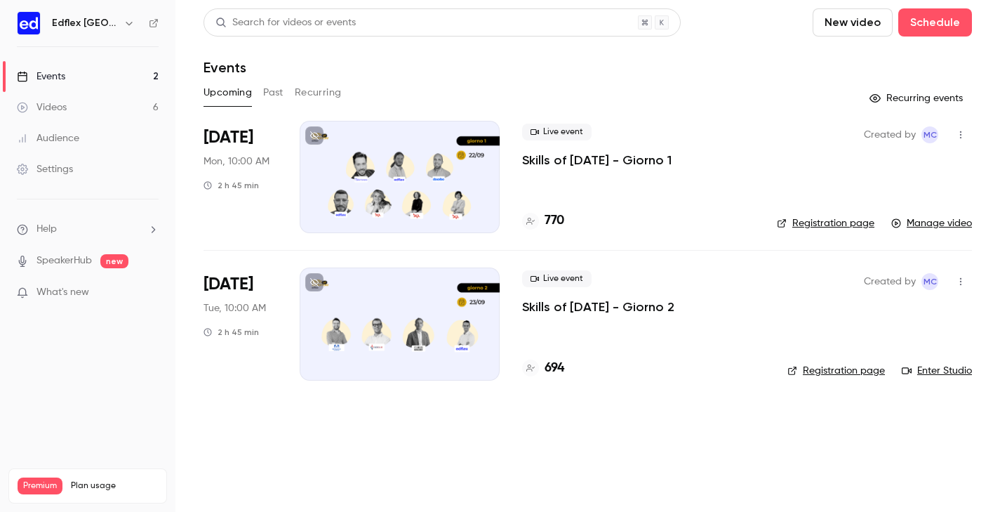
click at [55, 83] on div "Events" at bounding box center [41, 76] width 48 height 14
click at [356, 185] on div at bounding box center [400, 177] width 200 height 112
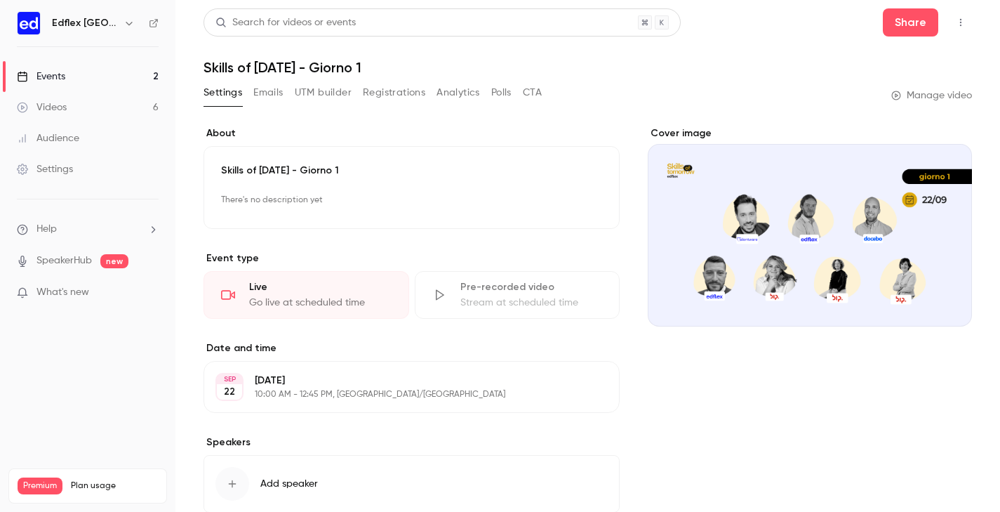
click at [124, 23] on icon "button" at bounding box center [129, 23] width 11 height 11
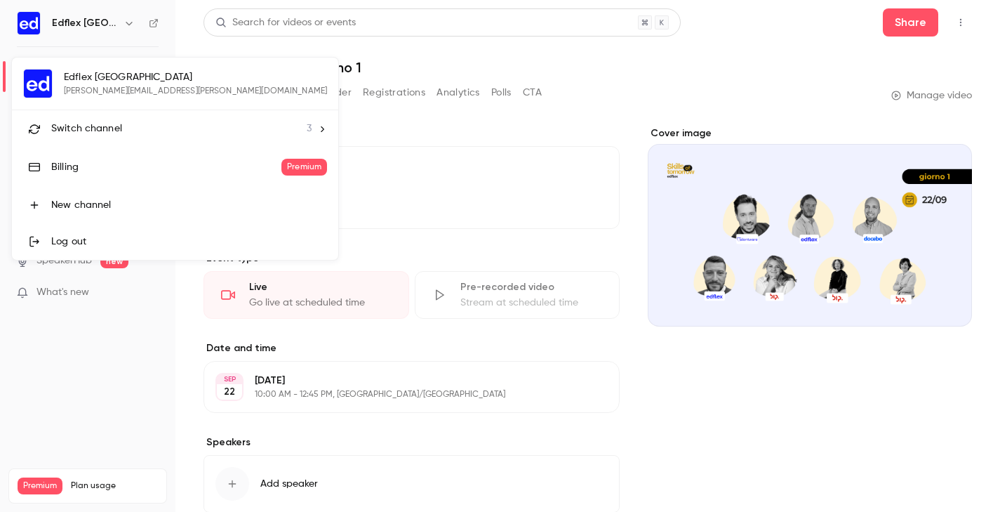
click at [108, 126] on span "Switch channel" at bounding box center [86, 128] width 71 height 15
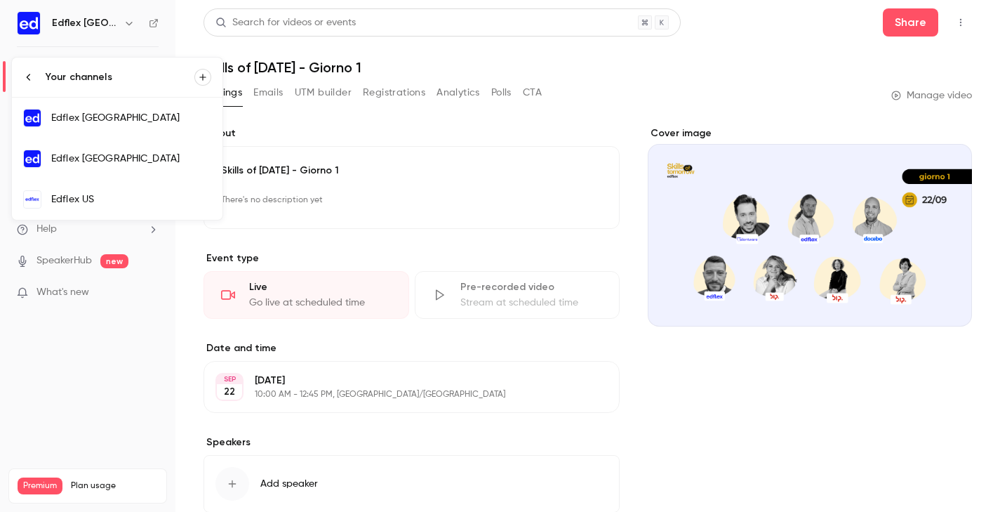
click at [99, 124] on div "Edflex France" at bounding box center [131, 118] width 160 height 14
